Goal: Transaction & Acquisition: Subscribe to service/newsletter

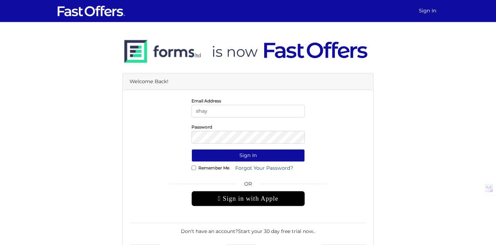
type input "shay@property.ca"
click at [191, 149] on button "Sign In" at bounding box center [247, 155] width 113 height 13
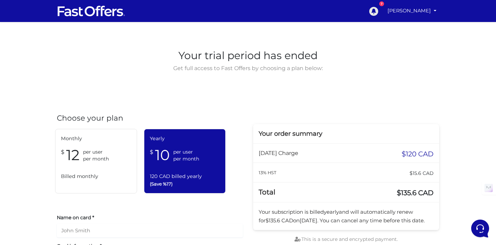
click at [378, 9] on icon at bounding box center [373, 11] width 9 height 9
click at [432, 10] on link "[PERSON_NAME]" at bounding box center [411, 10] width 54 height 13
click at [308, 71] on span "Get full access to Fast Offers by choosing a plan below:" at bounding box center [247, 68] width 153 height 9
click at [100, 161] on span "per month" at bounding box center [96, 159] width 26 height 7
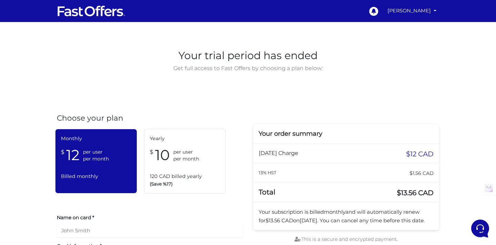
scroll to position [54, 0]
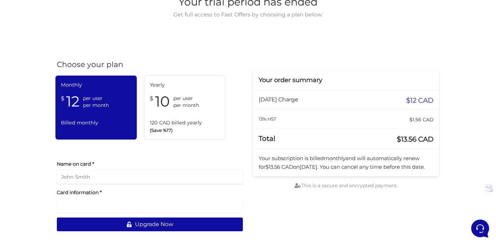
click at [109, 176] on input "text" at bounding box center [150, 177] width 186 height 14
type input "Shabana Mohamed"
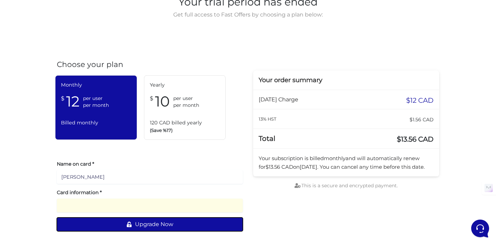
click at [142, 224] on button "Upgrade Now" at bounding box center [150, 225] width 186 height 14
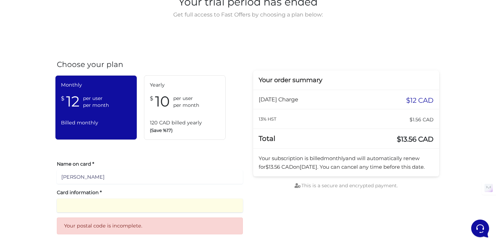
scroll to position [81, 0]
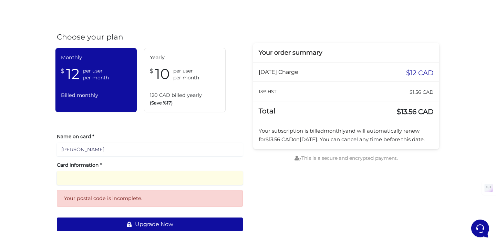
click at [186, 157] on form "Name on card * Shabana Mohamed Card information * Your postal code is incomplet…" at bounding box center [150, 182] width 186 height 98
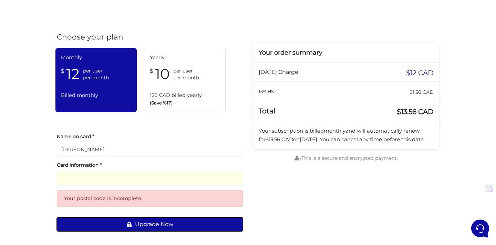
click at [148, 230] on button "Upgrade Now" at bounding box center [150, 225] width 186 height 14
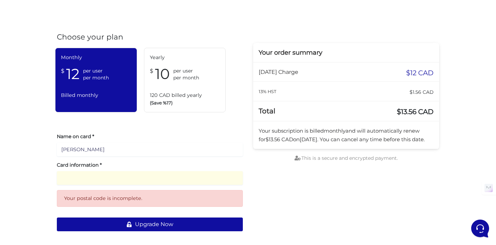
scroll to position [54, 0]
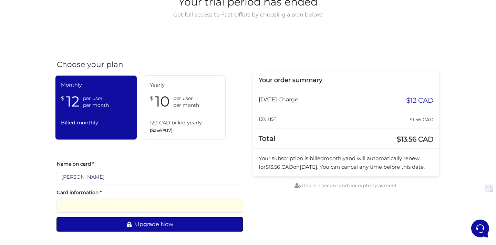
click at [160, 223] on button "Upgrade Now" at bounding box center [150, 225] width 186 height 14
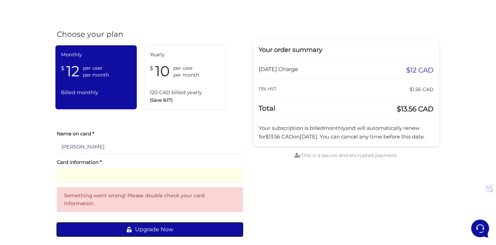
scroll to position [89, 0]
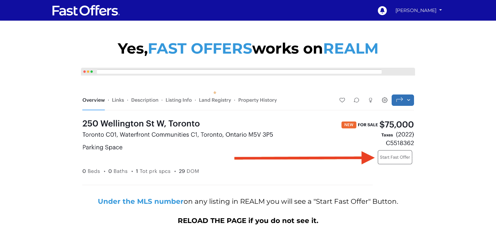
click at [430, 9] on link "Shay Mohamed" at bounding box center [418, 10] width 51 height 12
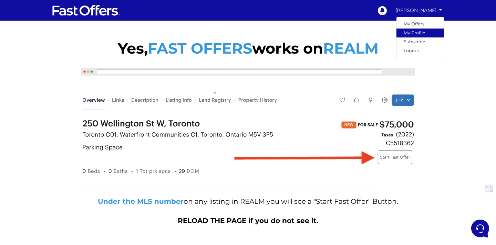
click at [421, 31] on link "My Profile" at bounding box center [419, 33] width 47 height 9
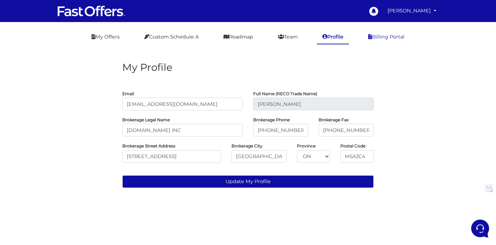
click at [397, 39] on link "Billing Portal" at bounding box center [385, 36] width 47 height 13
click at [112, 37] on link "My Offers" at bounding box center [105, 36] width 39 height 13
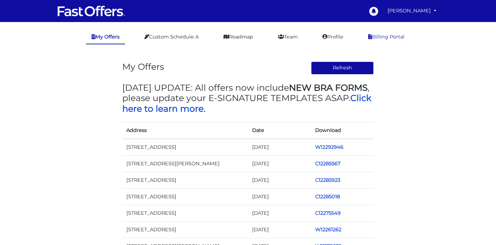
click at [383, 35] on link "Billing Portal" at bounding box center [385, 36] width 47 height 13
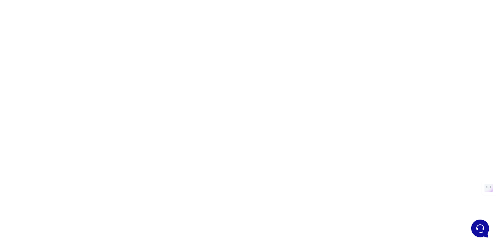
scroll to position [137, 0]
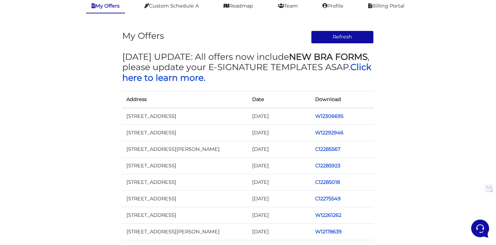
scroll to position [42, 0]
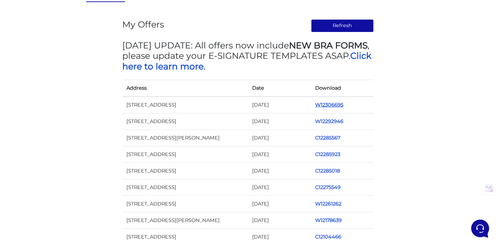
click at [320, 106] on link "W12306695" at bounding box center [329, 105] width 28 height 6
